Goal: Navigation & Orientation: Go to known website

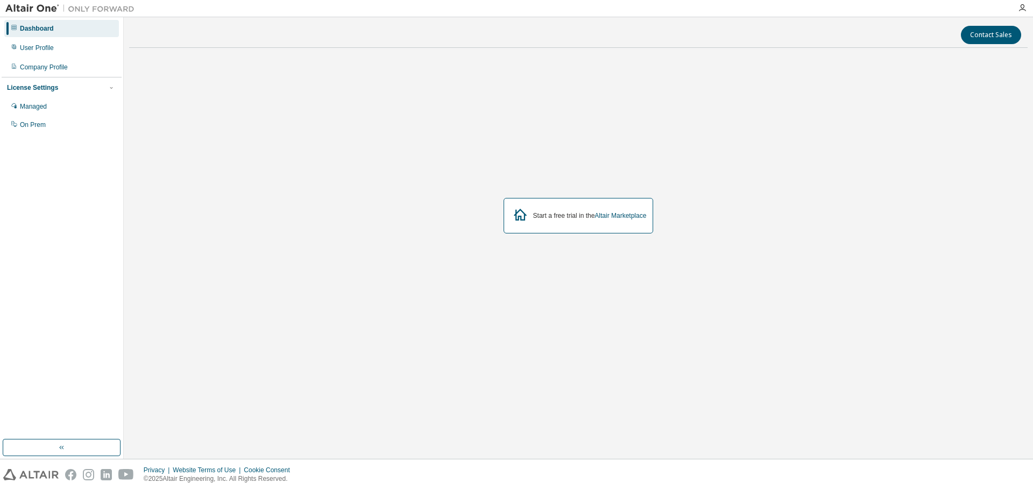
click at [204, 210] on div "Start a free trial in the Altair Marketplace" at bounding box center [578, 215] width 898 height 318
